Goal: Information Seeking & Learning: Find specific fact

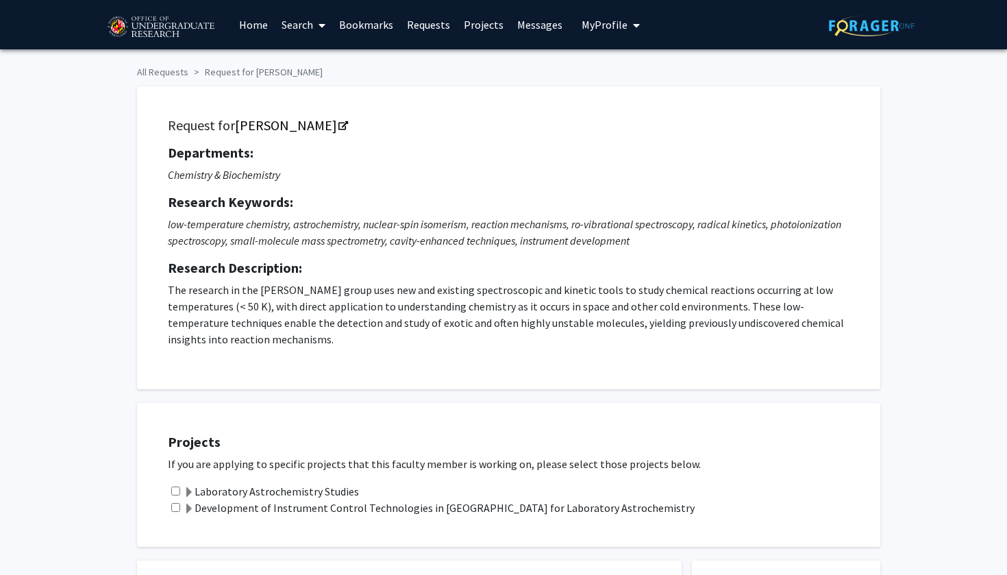
click at [306, 21] on link "Search" at bounding box center [304, 25] width 58 height 48
click at [349, 66] on span "Faculty/Staff" at bounding box center [325, 62] width 101 height 27
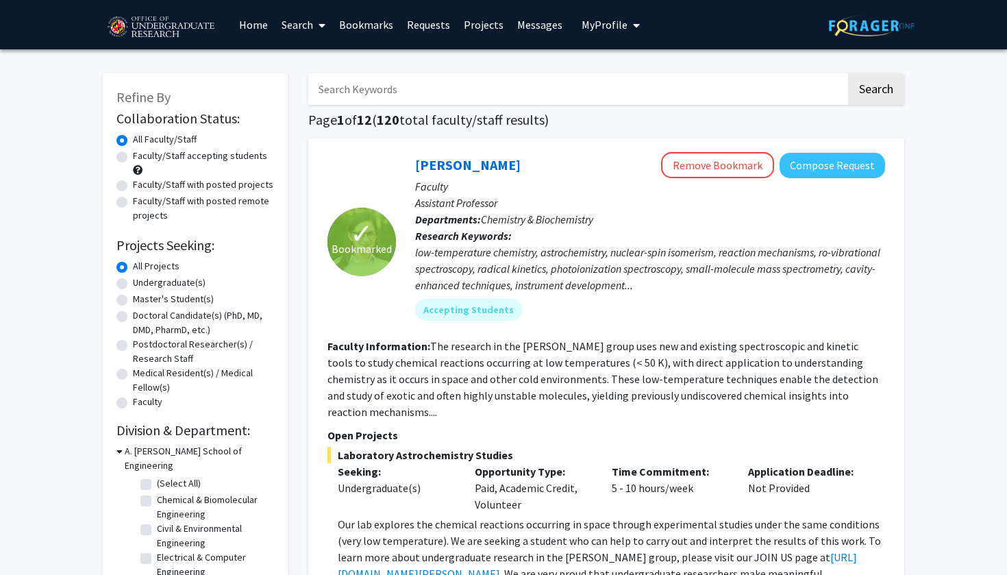
click at [364, 89] on input "Search Keywords" at bounding box center [577, 89] width 538 height 32
type input "[PERSON_NAME]"
click at [875, 91] on button "Search" at bounding box center [876, 89] width 56 height 32
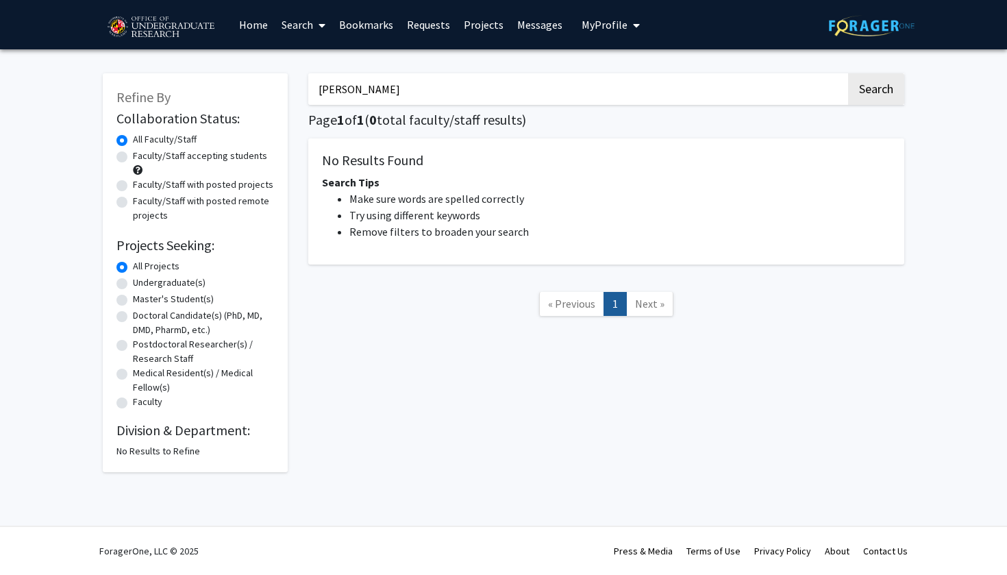
click at [414, 84] on input "[PERSON_NAME]" at bounding box center [577, 89] width 538 height 32
type input "o"
type input "[PERSON_NAME]"
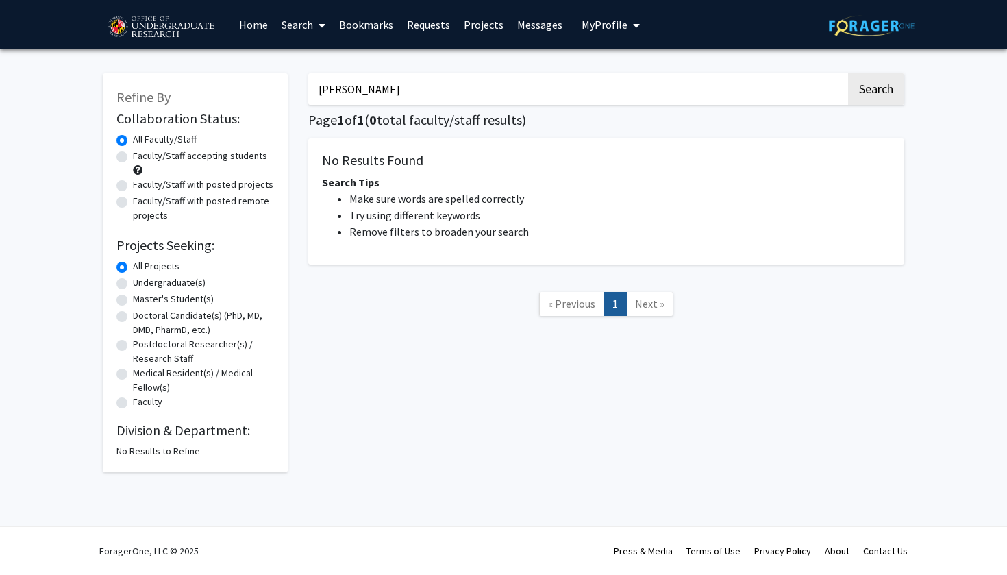
click at [875, 91] on button "Search" at bounding box center [876, 89] width 56 height 32
